Goal: Task Accomplishment & Management: Use online tool/utility

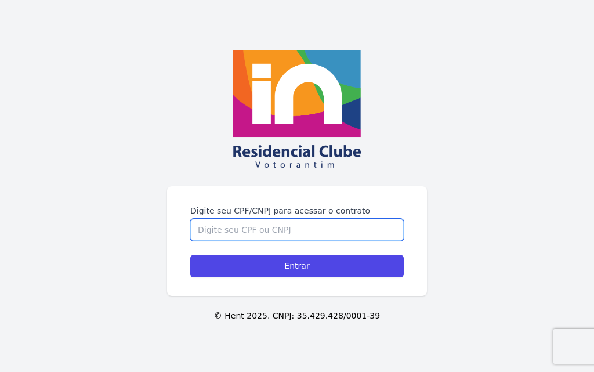
click at [267, 224] on input "Digite seu CPF/CNPJ para acessar o contrato" at bounding box center [296, 230] width 213 height 22
type input "34024925806"
click at [190, 254] on input "Entrar" at bounding box center [296, 265] width 213 height 23
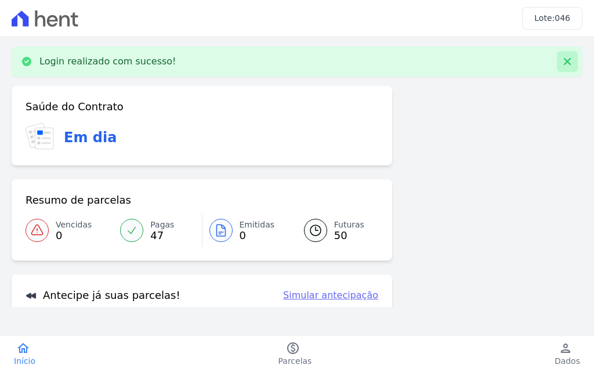
click at [561, 60] on icon at bounding box center [567, 62] width 12 height 12
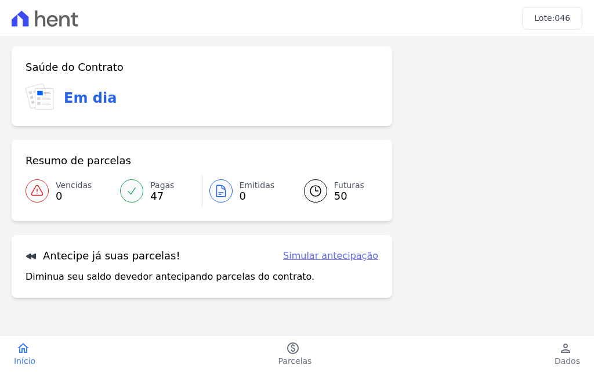
scroll to position [82, 0]
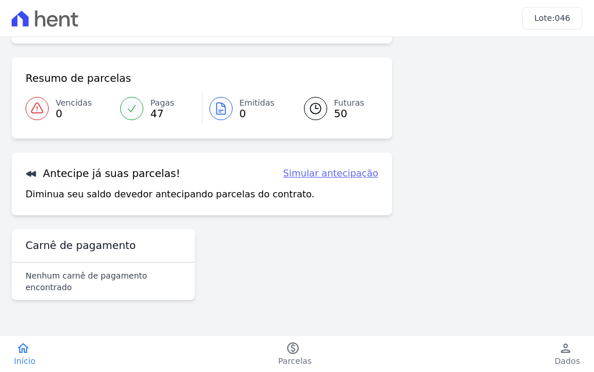
click at [315, 173] on link "Simular antecipação" at bounding box center [330, 173] width 95 height 14
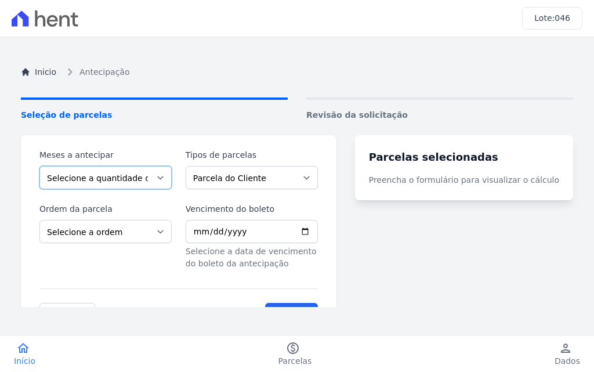
click at [168, 177] on select "Selecione a quantidade de meses a antecipar 1 2 3 4 5 6 7 8 9 10 11 12 13 14 15…" at bounding box center [105, 177] width 132 height 23
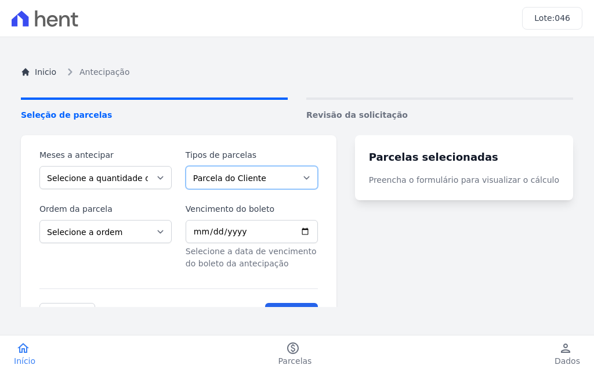
click at [290, 181] on select "Parcela do Cliente Parcela Normal Outros Financiamento CEF" at bounding box center [251, 177] width 132 height 23
select select "standard"
click at [192, 166] on select "Parcela do Cliente Parcela Normal Outros Financiamento CEF" at bounding box center [251, 177] width 132 height 23
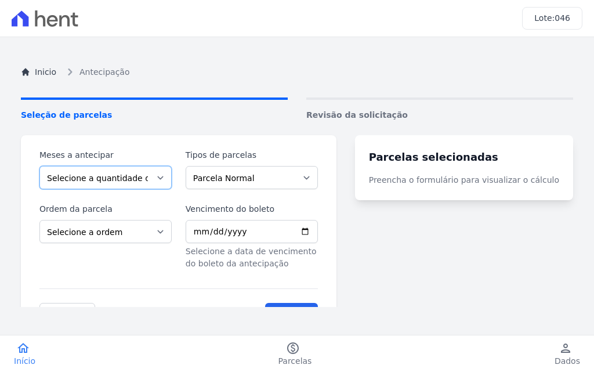
click at [172, 175] on select "Selecione a quantidade de meses a antecipar 1 2 3 4 5 6 7 8 9 10 11 12 13 14 15…" at bounding box center [105, 177] width 132 height 23
click at [320, 80] on div "Inicio Antecipação Seleção de parcelas Revisão da solicitação Meses a antecipar…" at bounding box center [297, 232] width 570 height 372
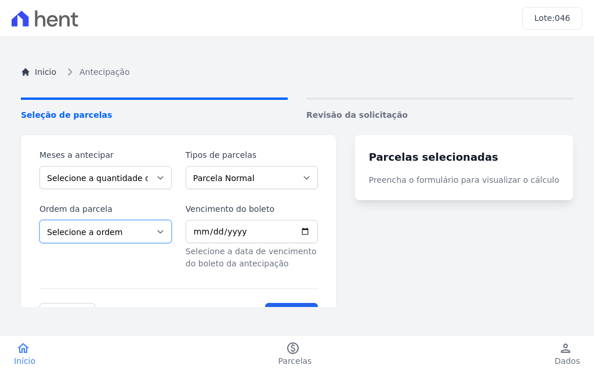
click at [159, 232] on select "Selecione a ordem Últimas parcelas Primeiras parcelas" at bounding box center [105, 231] width 132 height 23
select select "ending"
click at [39, 220] on select "Selecione a ordem Últimas parcelas Primeiras parcelas" at bounding box center [105, 231] width 132 height 23
